Goal: Task Accomplishment & Management: Manage account settings

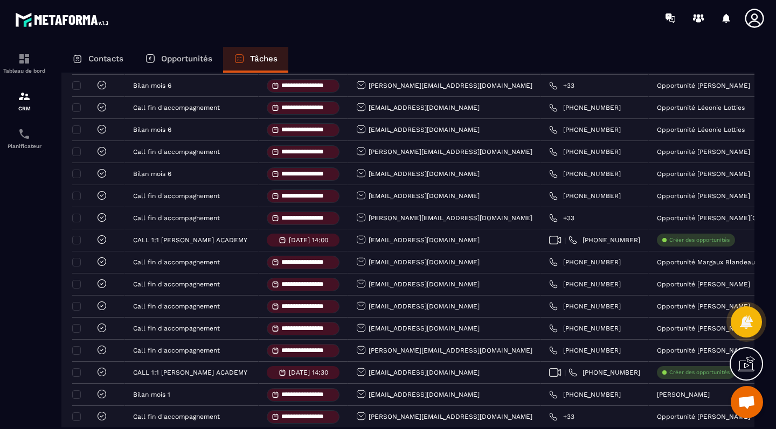
scroll to position [172, 0]
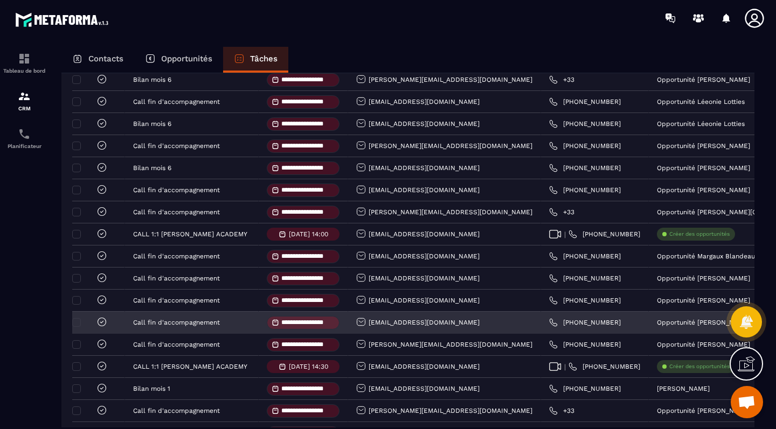
click at [309, 334] on div "**********" at bounding box center [303, 323] width 89 height 22
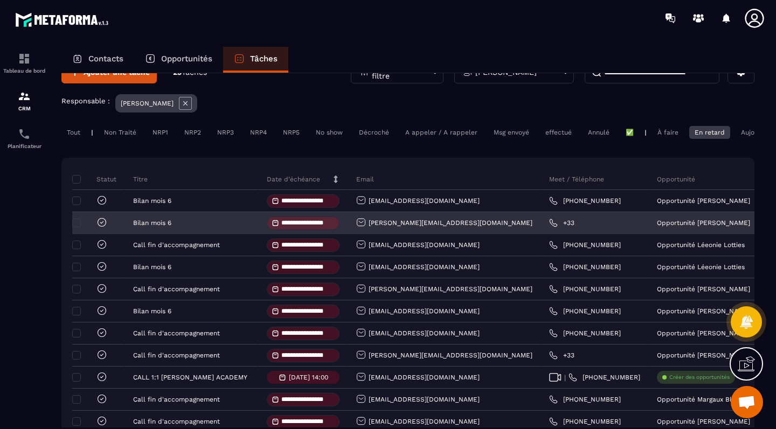
scroll to position [29, 0]
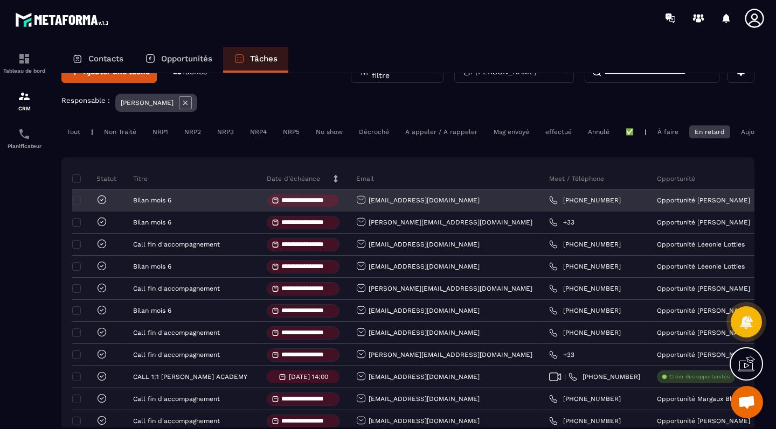
click at [101, 201] on icon at bounding box center [101, 199] width 11 height 11
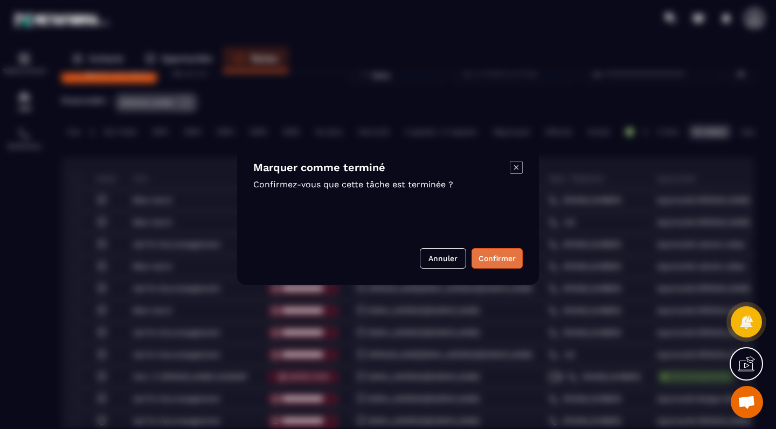
click at [492, 263] on button "Confirmer" at bounding box center [496, 258] width 51 height 20
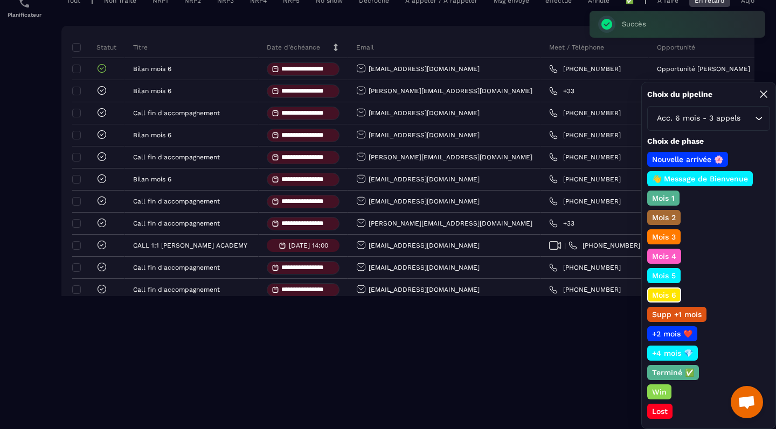
scroll to position [131, 0]
click at [670, 373] on p "Terminé ✅" at bounding box center [672, 372] width 45 height 11
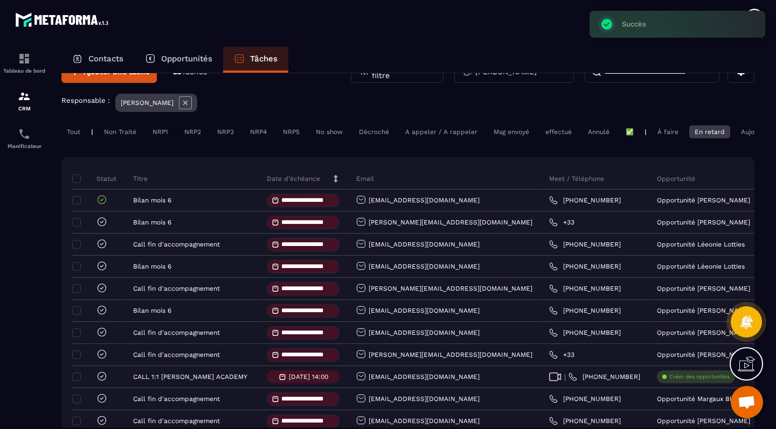
scroll to position [0, 0]
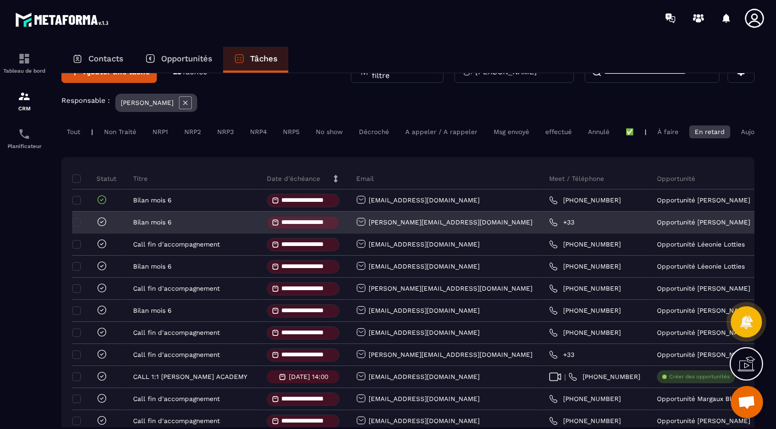
click at [103, 222] on icon at bounding box center [101, 222] width 11 height 11
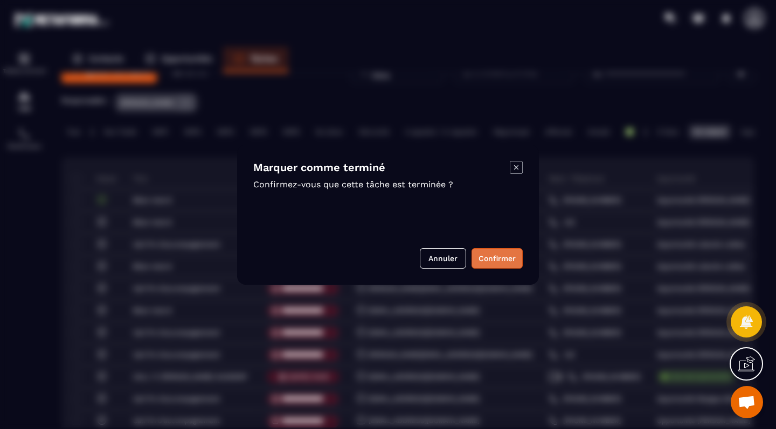
click at [493, 256] on button "Confirmer" at bounding box center [496, 258] width 51 height 20
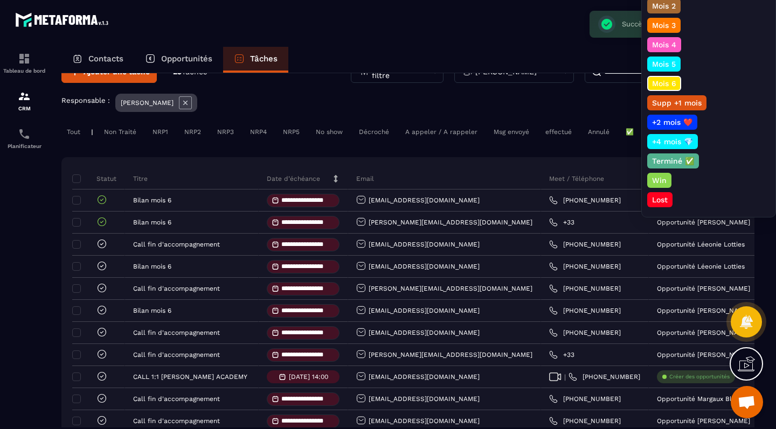
click at [662, 157] on p "Terminé ✅" at bounding box center [672, 161] width 45 height 11
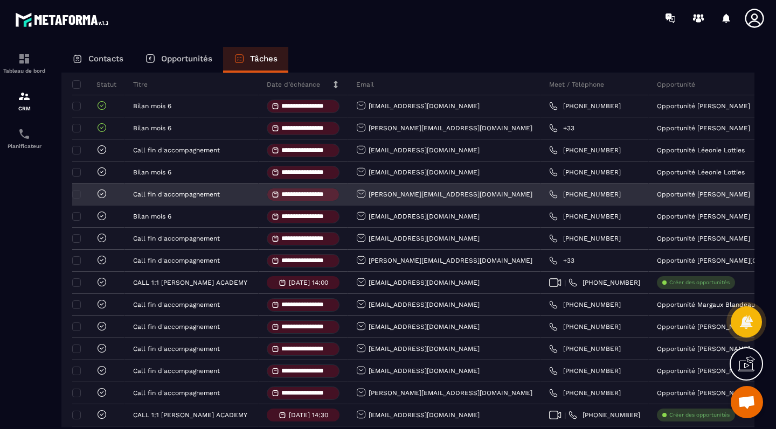
scroll to position [124, 0]
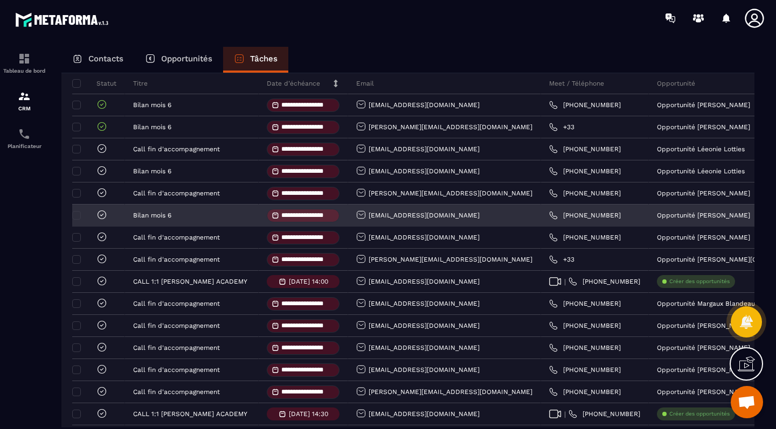
click at [100, 218] on icon at bounding box center [101, 215] width 11 height 11
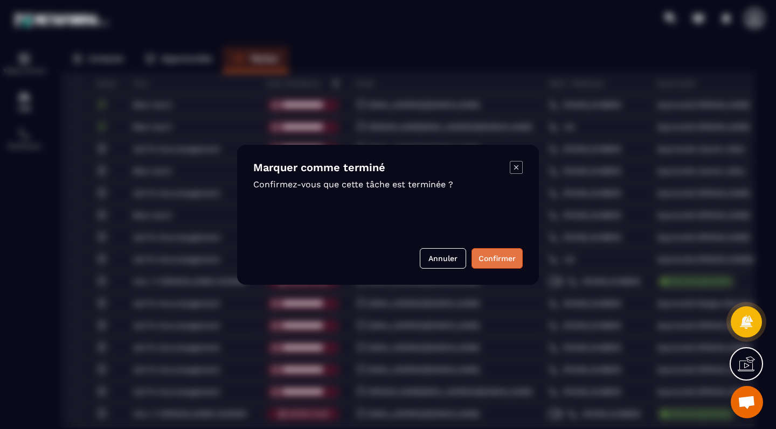
click at [495, 262] on button "Confirmer" at bounding box center [496, 258] width 51 height 20
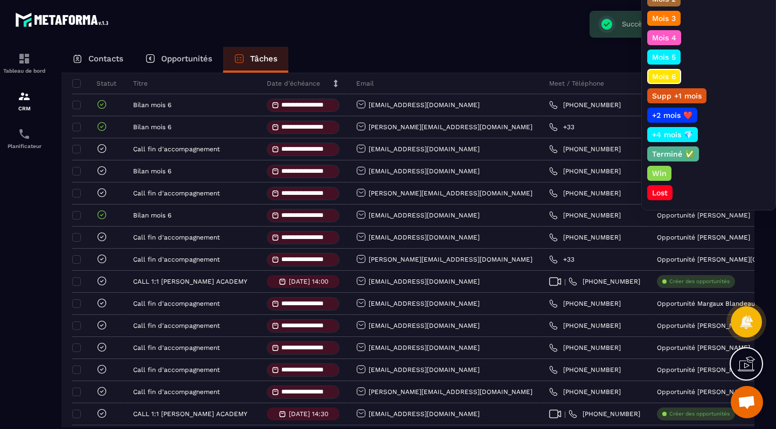
click at [665, 153] on p "Terminé ✅" at bounding box center [672, 154] width 45 height 11
